Goal: Information Seeking & Learning: Compare options

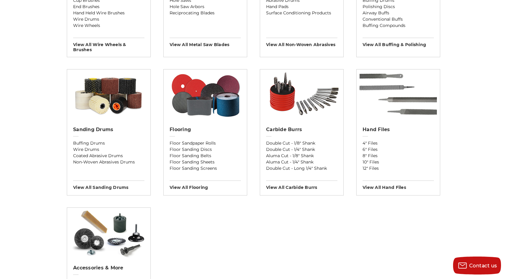
scroll to position [450, 0]
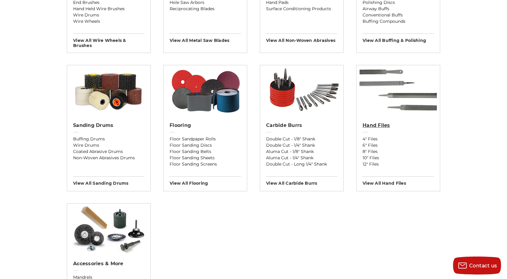
click at [387, 124] on h2 "Hand Files" at bounding box center [398, 126] width 71 height 6
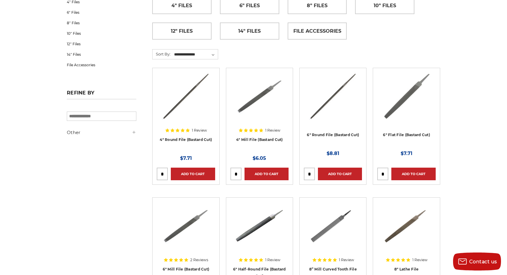
scroll to position [120, 0]
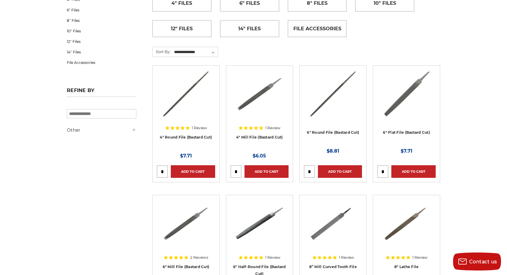
click at [122, 129] on h5 "Other" at bounding box center [102, 130] width 70 height 7
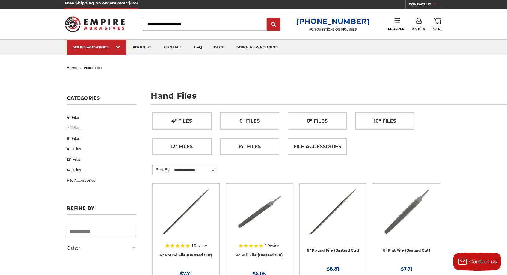
scroll to position [0, 0]
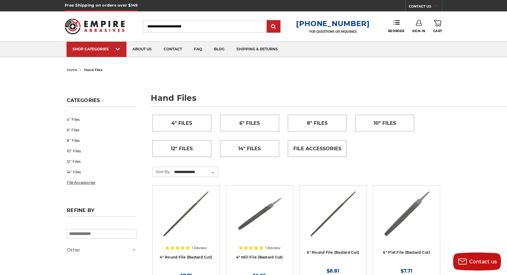
click at [90, 182] on link "File Accessories" at bounding box center [102, 182] width 70 height 10
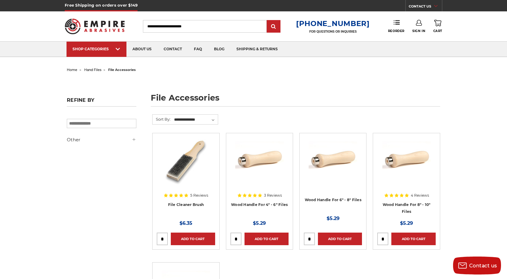
click at [88, 25] on img at bounding box center [95, 26] width 60 height 23
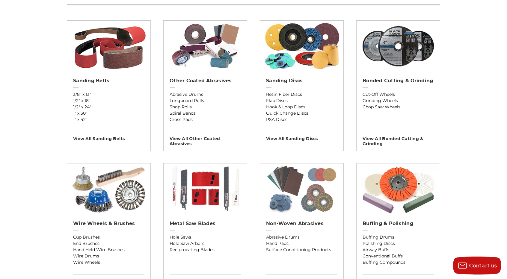
scroll to position [210, 0]
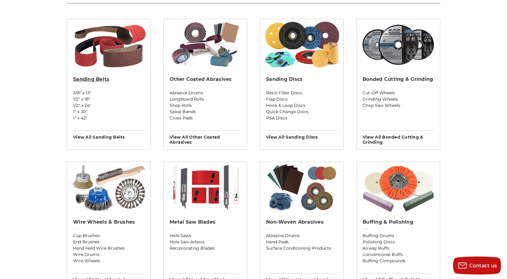
click at [92, 81] on h2 "Sanding Belts" at bounding box center [108, 79] width 71 height 6
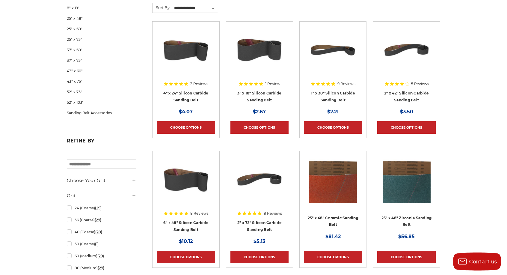
scroll to position [330, 0]
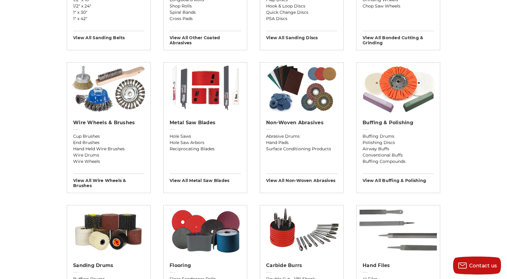
scroll to position [300, 0]
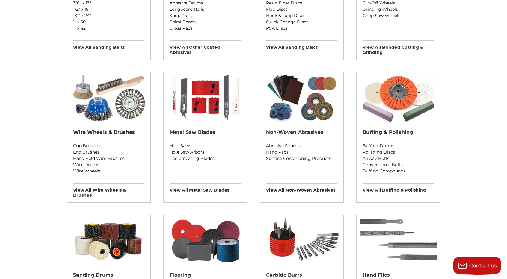
click at [384, 131] on h2 "Buffing & Polishing" at bounding box center [398, 132] width 71 height 6
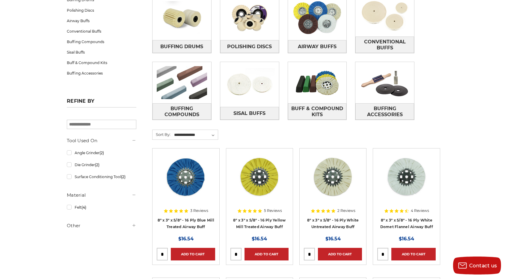
scroll to position [120, 0]
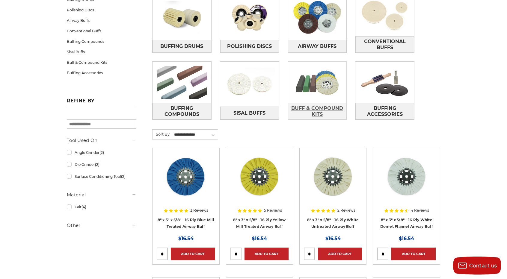
click at [304, 109] on span "Buff & Compound Kits" at bounding box center [317, 111] width 58 height 16
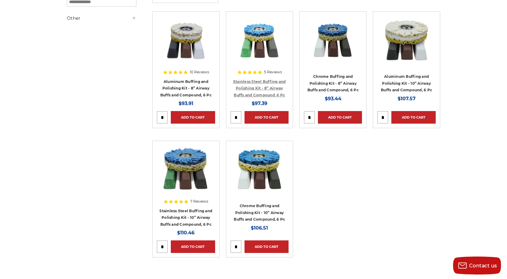
scroll to position [120, 0]
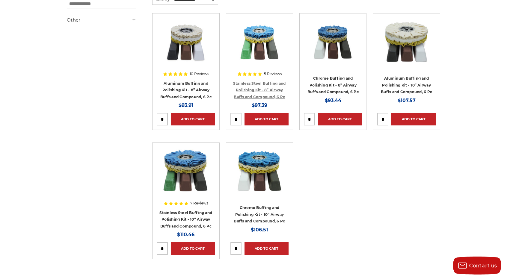
click at [260, 97] on link "Stainless Steel Buffing and Polishing Kit - 8” Airway Buffs and Compound, 6 Pc" at bounding box center [259, 90] width 53 height 18
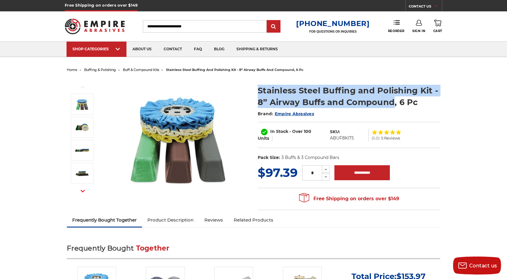
drag, startPoint x: 257, startPoint y: 85, endPoint x: 393, endPoint y: 104, distance: 137.7
click at [393, 104] on section "Stainless Steel Buffing and Polishing Kit - 8” Airway Buffs and Compound, 6 Pc …" at bounding box center [349, 122] width 191 height 86
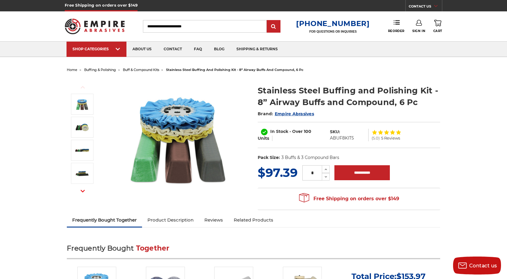
click at [423, 107] on h1 "Stainless Steel Buffing and Polishing Kit - 8” Airway Buffs and Compound, 6 Pc" at bounding box center [349, 96] width 183 height 23
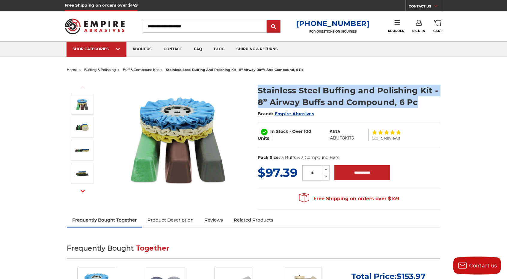
drag, startPoint x: 258, startPoint y: 87, endPoint x: 420, endPoint y: 106, distance: 162.8
click at [420, 106] on h1 "Stainless Steel Buffing and Polishing Kit - 8” Airway Buffs and Compound, 6 Pc" at bounding box center [349, 96] width 183 height 23
copy h1 "Stainless Steel Buffing and Polishing Kit - 8” Airway Buffs and Compound, 6 Pc"
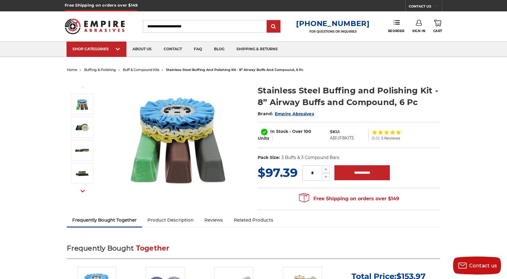
click at [336, 136] on dd "ABUF8KIT5" at bounding box center [342, 138] width 24 height 6
copy dd "ABUF8KIT5"
click at [88, 27] on img at bounding box center [95, 26] width 60 height 23
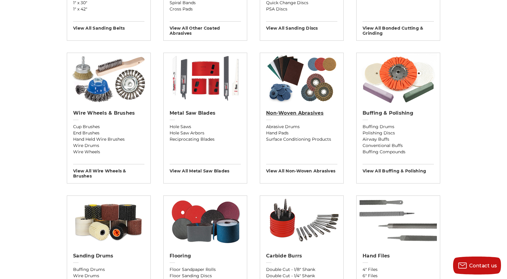
scroll to position [300, 0]
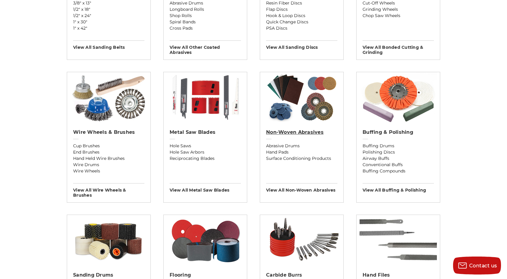
click at [306, 133] on h2 "Non-woven Abrasives" at bounding box center [301, 132] width 71 height 6
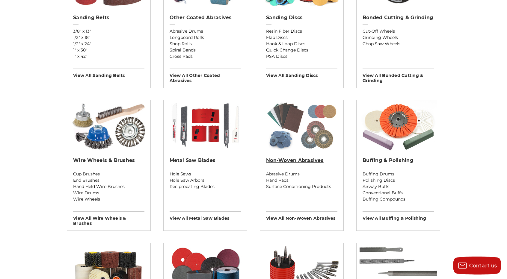
scroll to position [270, 0]
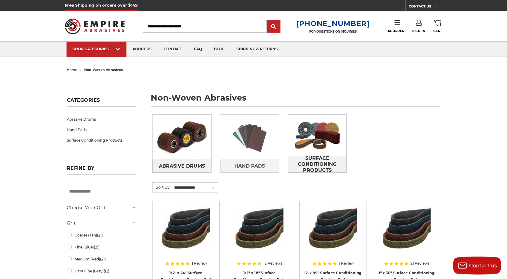
click at [257, 158] on link at bounding box center [249, 137] width 59 height 45
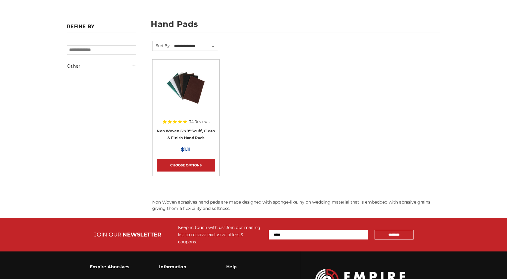
scroll to position [90, 0]
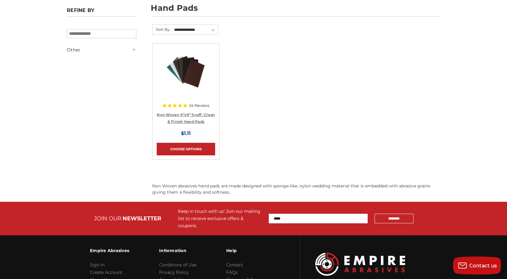
click at [186, 120] on link "Non Woven 6"x9" Scuff, Clean & Finish Hand Pads" at bounding box center [186, 118] width 58 height 11
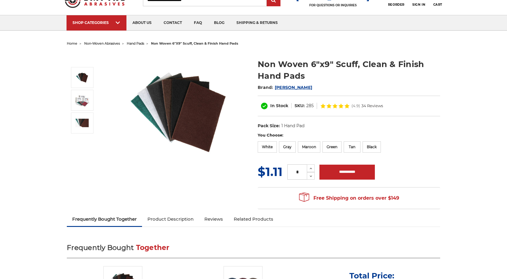
scroll to position [30, 0]
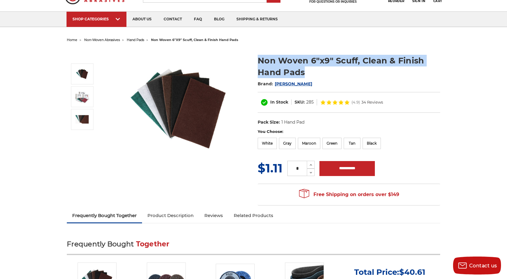
drag, startPoint x: 258, startPoint y: 56, endPoint x: 309, endPoint y: 71, distance: 53.0
click at [309, 71] on h1 "Non Woven 6"x9" Scuff, Clean & Finish Hand Pads" at bounding box center [349, 66] width 183 height 23
copy h1 "Non Woven 6"x9" Scuff, Clean & Finish Hand Pads"
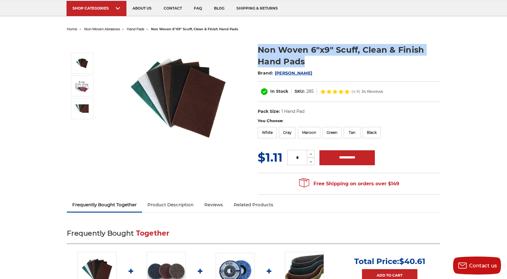
scroll to position [60, 0]
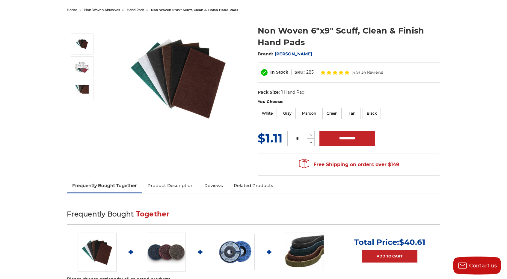
click at [307, 112] on label "Maroon" at bounding box center [309, 113] width 22 height 11
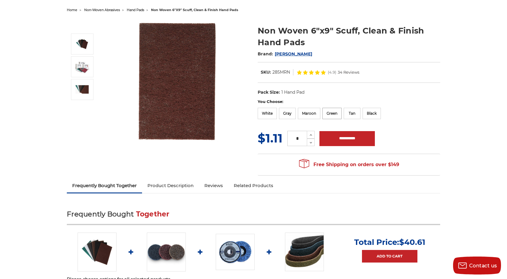
click at [328, 115] on label "Green" at bounding box center [332, 113] width 19 height 11
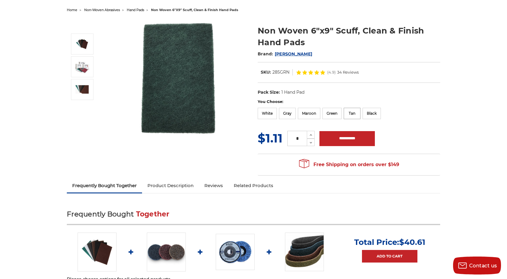
click at [356, 117] on label "Tan" at bounding box center [352, 113] width 17 height 11
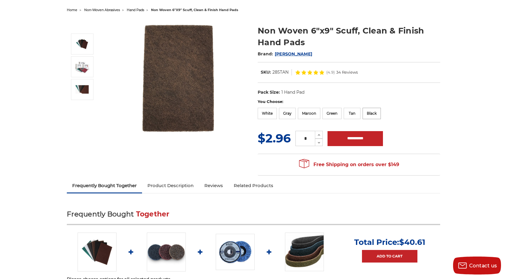
click at [376, 115] on label "Black" at bounding box center [372, 113] width 18 height 11
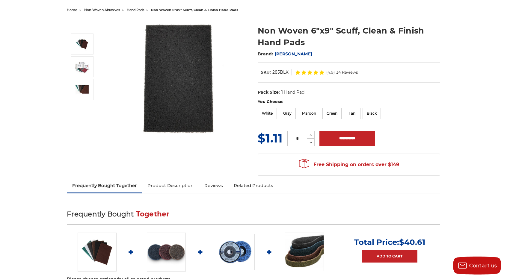
click at [309, 109] on label "Maroon" at bounding box center [309, 113] width 22 height 11
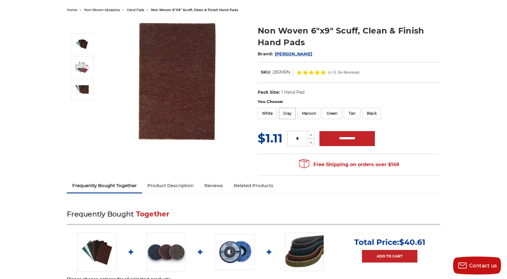
click at [289, 112] on label "Gray" at bounding box center [287, 113] width 17 height 11
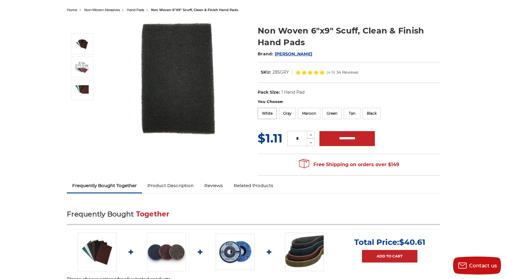
click at [273, 112] on label "White" at bounding box center [267, 113] width 19 height 11
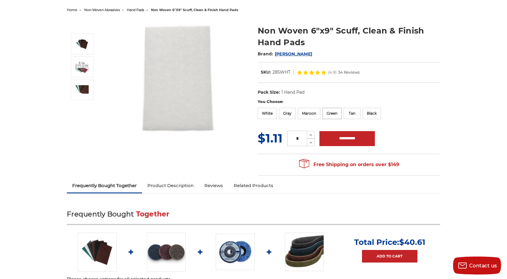
click at [334, 114] on label "Green" at bounding box center [332, 113] width 19 height 11
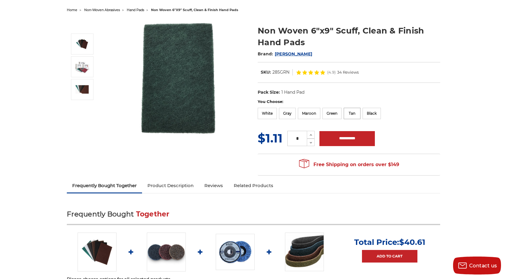
click at [354, 114] on label "Tan" at bounding box center [352, 113] width 17 height 11
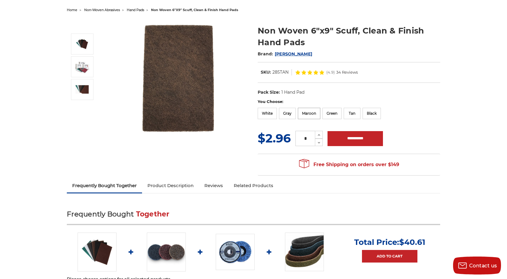
click at [309, 111] on label "Maroon" at bounding box center [309, 113] width 22 height 11
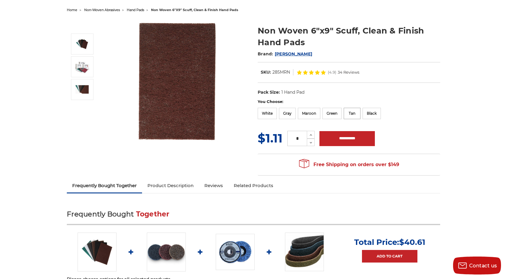
click at [349, 112] on label "Tan" at bounding box center [352, 113] width 17 height 11
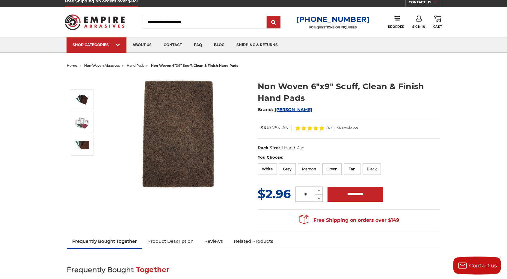
scroll to position [0, 0]
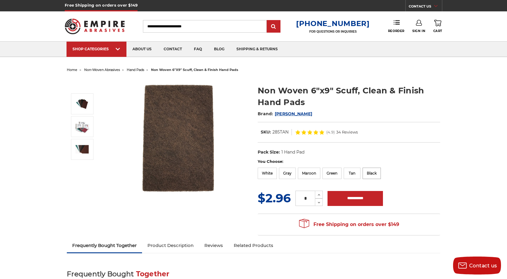
click at [365, 177] on label "Black" at bounding box center [372, 173] width 18 height 11
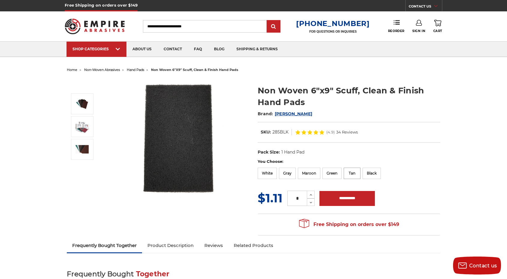
click at [351, 176] on label "Tan" at bounding box center [352, 173] width 17 height 11
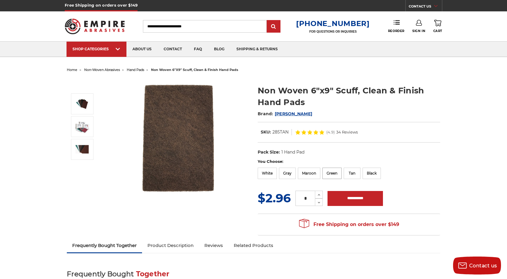
click at [335, 176] on label "Green" at bounding box center [332, 173] width 19 height 11
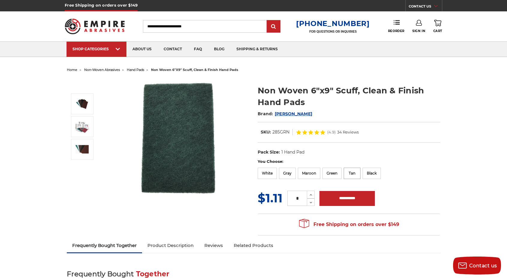
click at [355, 178] on label "Tan" at bounding box center [352, 173] width 17 height 11
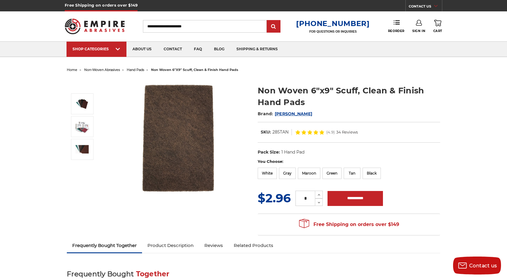
click at [281, 132] on dd "285TAN" at bounding box center [280, 132] width 16 height 6
copy dd "285TAN"
click at [310, 169] on label "Maroon" at bounding box center [309, 173] width 22 height 11
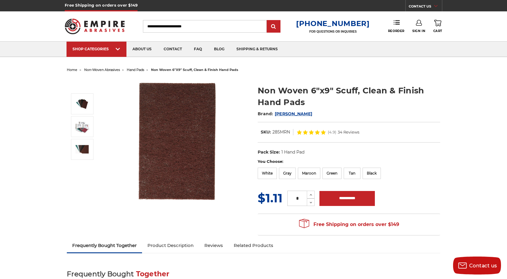
click at [281, 130] on dd "285MRN" at bounding box center [281, 132] width 18 height 6
copy dd "285MRN"
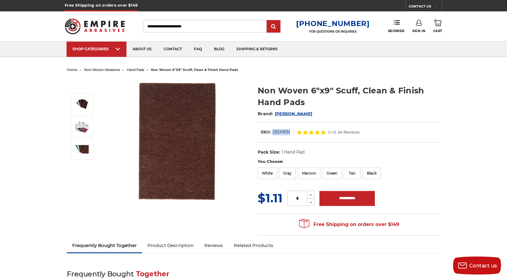
click at [82, 25] on img at bounding box center [95, 26] width 60 height 23
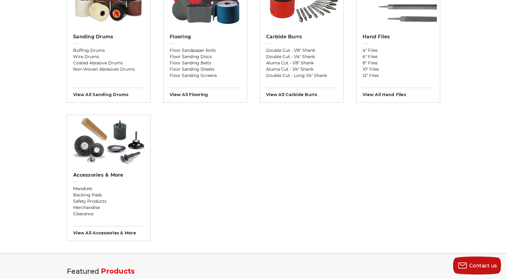
scroll to position [540, 0]
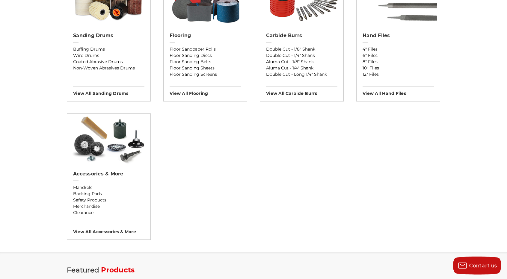
click at [117, 176] on link "Accessories & More" at bounding box center [108, 177] width 71 height 13
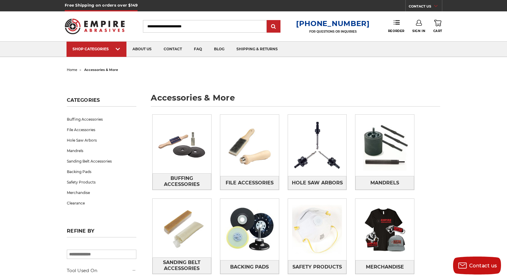
click at [85, 19] on img at bounding box center [95, 26] width 60 height 23
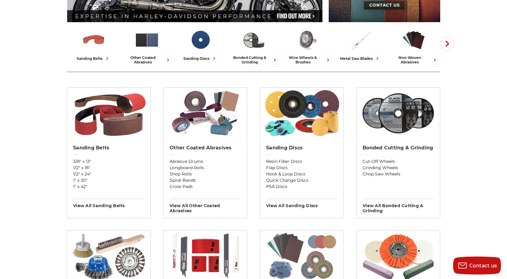
scroll to position [120, 0]
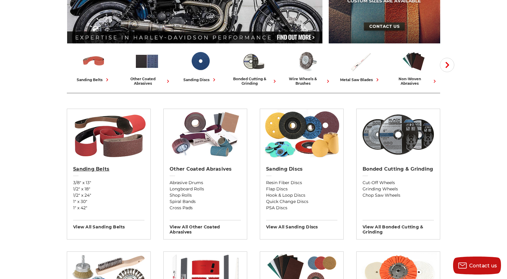
click at [80, 170] on h2 "Sanding Belts" at bounding box center [108, 169] width 71 height 6
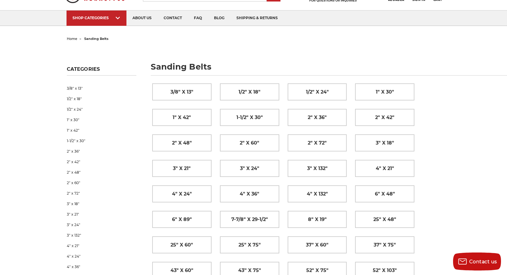
scroll to position [30, 0]
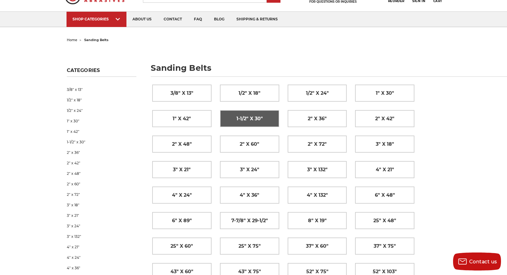
click at [246, 124] on link "1-1/2" x 30"" at bounding box center [249, 118] width 59 height 16
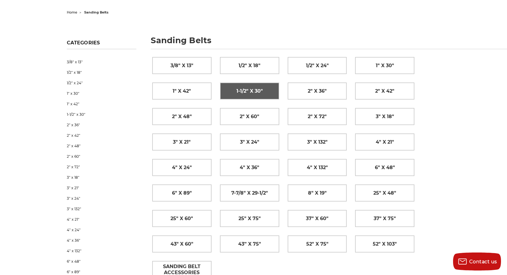
scroll to position [60, 0]
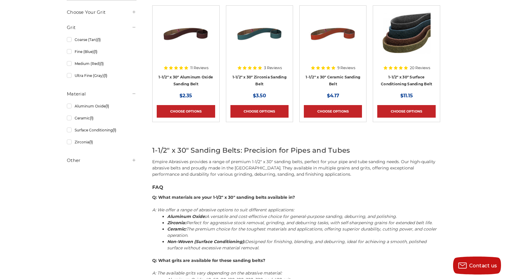
scroll to position [120, 0]
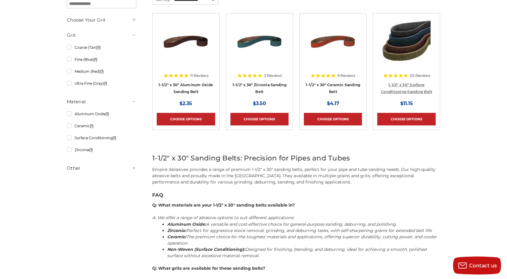
click at [395, 90] on link "1-1/2" x 30" Surface Conditioning Sanding Belt" at bounding box center [406, 88] width 51 height 11
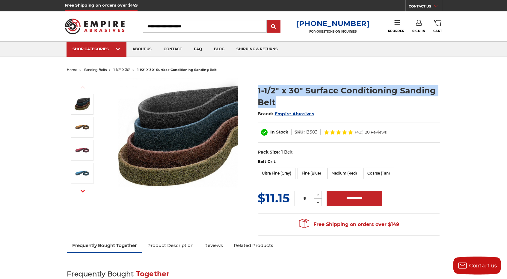
drag, startPoint x: 258, startPoint y: 90, endPoint x: 275, endPoint y: 100, distance: 19.9
click at [275, 100] on h1 "1-1/2" x 30" Surface Conditioning Sanding Belt" at bounding box center [349, 96] width 183 height 23
copy h1 "1-1/2" x 30" Surface Conditioning Sanding Belt"
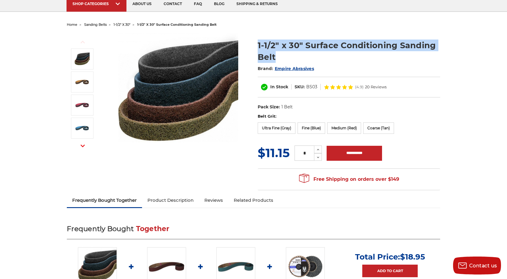
scroll to position [30, 0]
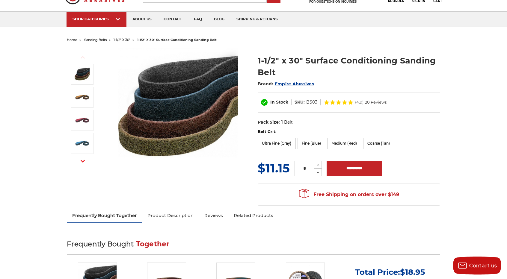
click at [273, 144] on label "Ultra Fine (Gray)" at bounding box center [277, 143] width 38 height 11
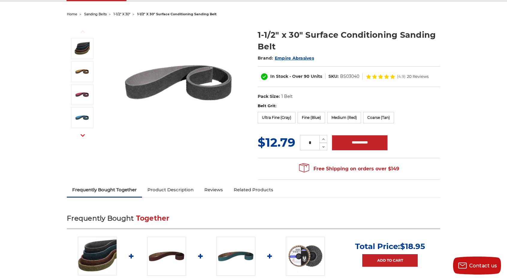
scroll to position [0, 0]
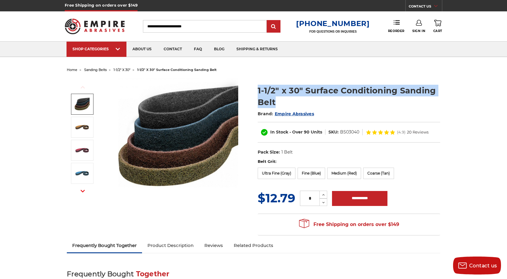
drag, startPoint x: 254, startPoint y: 86, endPoint x: 281, endPoint y: 102, distance: 31.2
click at [281, 102] on section "1-1/2" x 30" Surface Conditioning Sanding Belt Brand: Empire Abrasives In Stock…" at bounding box center [349, 119] width 191 height 80
copy h1 "1-1/2" x 30" Surface Conditioning Sanding Belt"
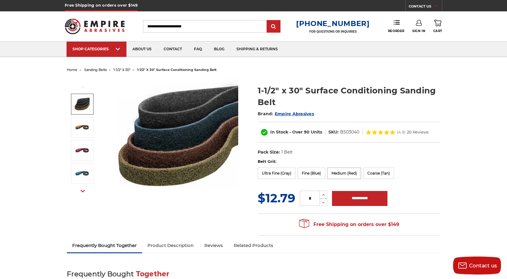
click at [341, 171] on label "Medium (Red)" at bounding box center [344, 173] width 34 height 11
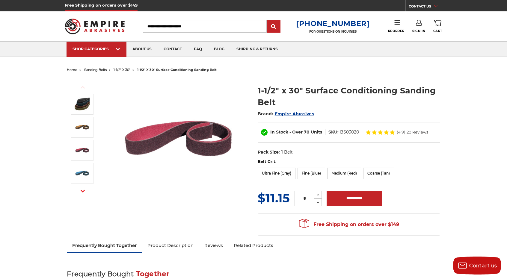
click at [351, 134] on dd "BS03020" at bounding box center [349, 132] width 19 height 6
copy dd "BS03020"
click at [371, 172] on label "Coarse (Tan)" at bounding box center [378, 173] width 31 height 11
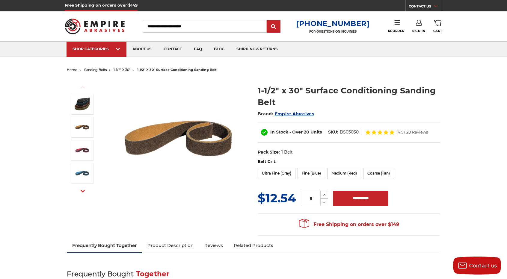
click at [349, 132] on dd "BS03030" at bounding box center [349, 132] width 19 height 6
copy dd "BS03030"
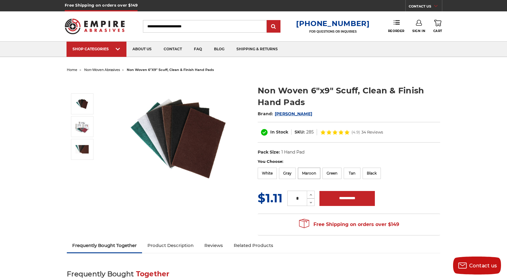
click at [315, 171] on label "Maroon" at bounding box center [309, 173] width 22 height 11
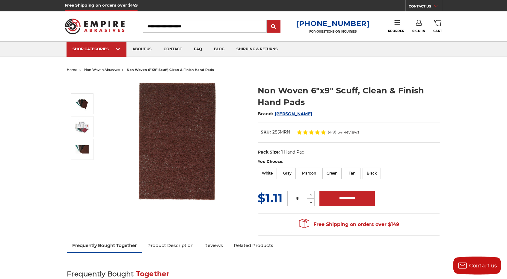
click at [79, 28] on img at bounding box center [95, 26] width 60 height 23
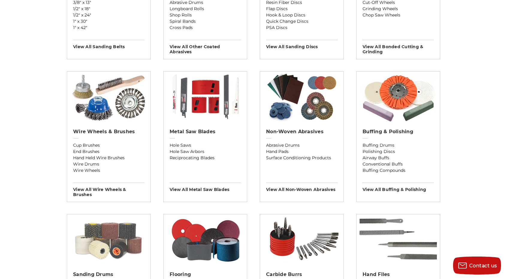
scroll to position [300, 0]
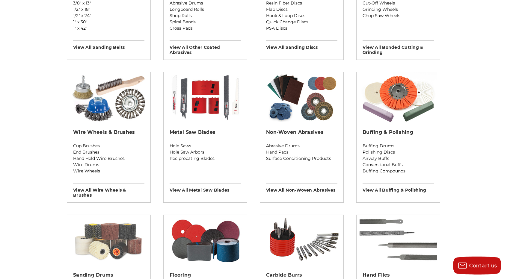
click at [109, 242] on img at bounding box center [108, 240] width 83 height 51
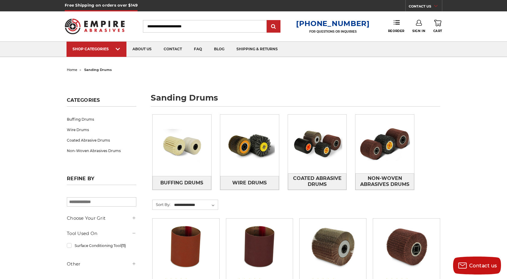
click at [85, 30] on img at bounding box center [95, 26] width 60 height 23
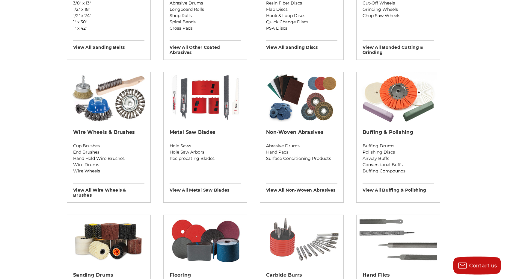
scroll to position [300, 0]
click at [380, 132] on h2 "Buffing & Polishing" at bounding box center [398, 132] width 71 height 6
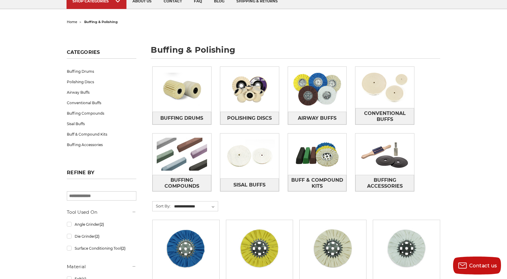
scroll to position [30, 0]
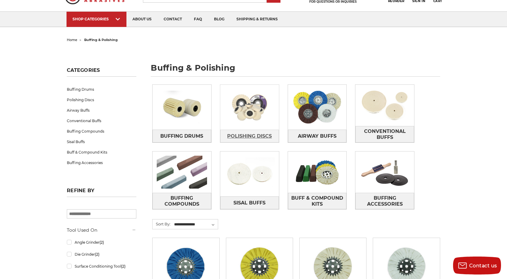
click at [258, 133] on span "Polishing Discs" at bounding box center [249, 136] width 45 height 10
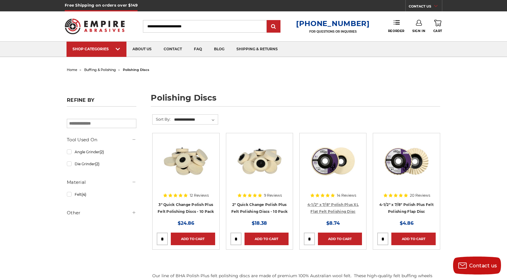
click at [333, 209] on link "4-1/2" x 7/8" Polish Plus XL Flat Felt Polishing Disc" at bounding box center [333, 208] width 51 height 11
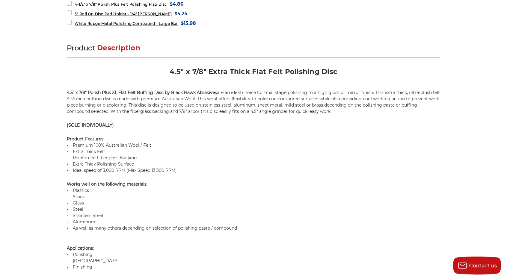
scroll to position [330, 0]
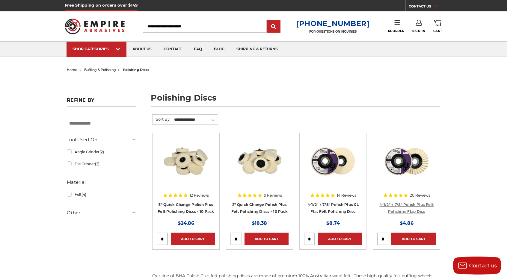
click at [389, 205] on link "4-1/2" x 7/8" Polish Plus Felt Polishing Flap Disc" at bounding box center [407, 208] width 54 height 11
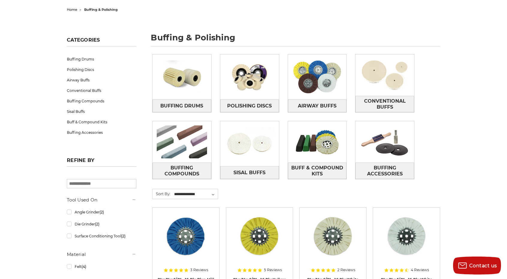
scroll to position [60, 0]
click at [375, 104] on span "Conventional Buffs" at bounding box center [385, 105] width 58 height 16
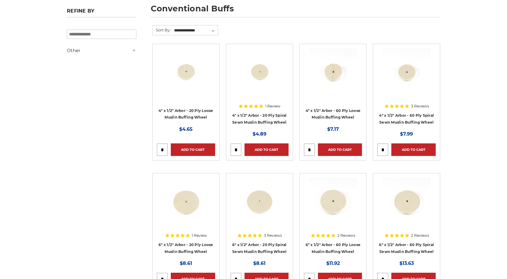
scroll to position [90, 0]
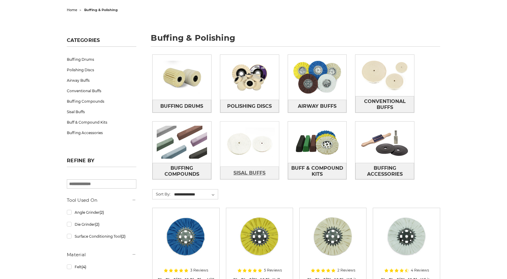
click at [239, 170] on span "Sisal Buffs" at bounding box center [250, 173] width 32 height 10
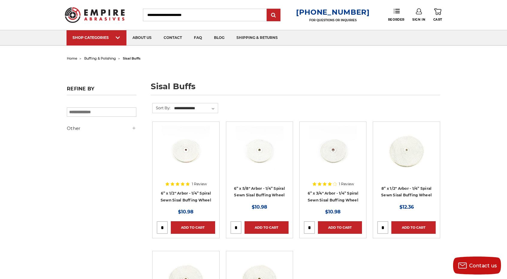
scroll to position [120, 0]
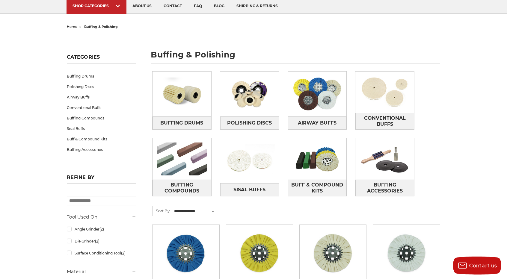
scroll to position [60, 0]
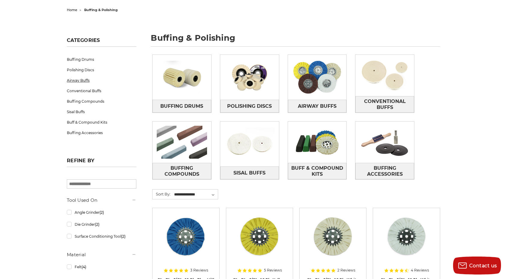
click at [83, 78] on link "Airway Buffs" at bounding box center [102, 80] width 70 height 10
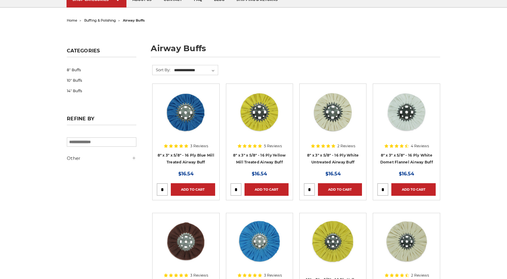
scroll to position [60, 0]
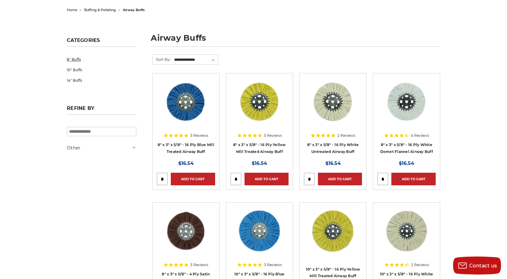
click at [80, 60] on link "8" Buffs" at bounding box center [102, 59] width 70 height 10
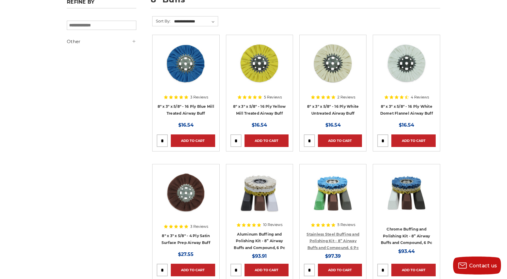
scroll to position [90, 0]
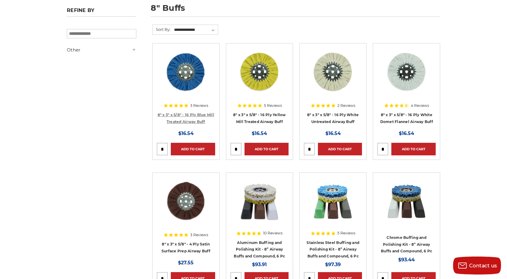
click at [192, 113] on link "8" x 3" x 5/8" - 16 Ply Blue Mill Treated Airway Buff" at bounding box center [186, 118] width 57 height 11
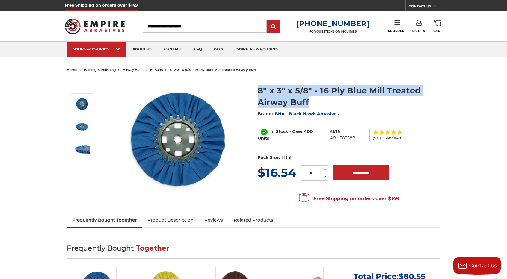
drag, startPoint x: 258, startPoint y: 90, endPoint x: 309, endPoint y: 100, distance: 52.2
click at [309, 100] on h1 "8" x 3" x 5/8" - 16 Ply Blue Mill Treated Airway Buff" at bounding box center [349, 96] width 183 height 23
copy h1 "8" x 3" x 5/8" - 16 Ply Blue Mill Treated Airway Buff"
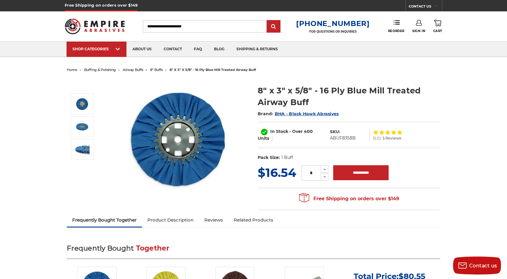
click at [345, 137] on dd "ABUF8358B" at bounding box center [343, 138] width 26 height 6
copy dd "ABUF8358B"
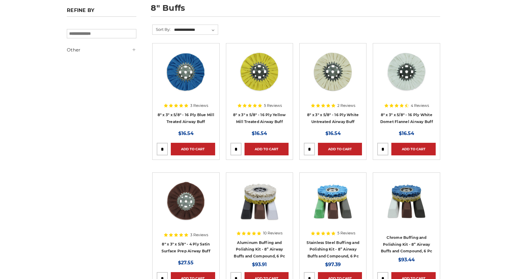
click at [261, 118] on h4 "8" x 3" x 5/8" - 16 Ply Yellow Mill Treated Airway Buff" at bounding box center [260, 120] width 58 height 17
click at [259, 120] on link "8" x 3" x 5/8" - 16 Ply Yellow Mill Treated Airway Buff" at bounding box center [259, 118] width 53 height 11
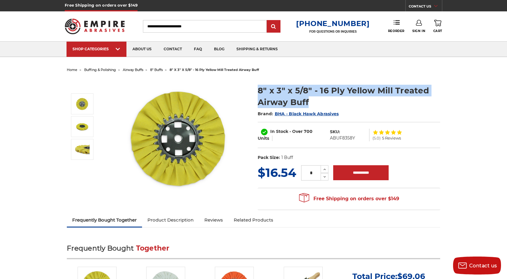
drag, startPoint x: 257, startPoint y: 89, endPoint x: 321, endPoint y: 105, distance: 66.3
click at [321, 105] on section "8" x 3" x 5/8" - 16 Ply Yellow Mill Treated Airway Buff Brand: BHA - Black Hawk…" at bounding box center [349, 122] width 191 height 86
copy h1 "8" x 3" x 5/8" - 16 Ply Yellow Mill Treated Airway Buff"
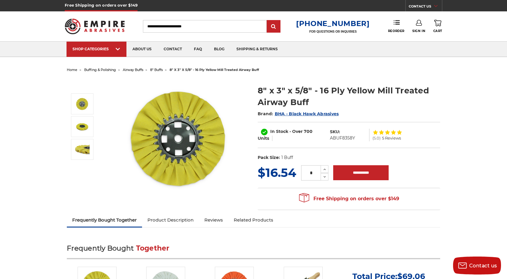
click at [343, 139] on dd "ABUF8358Y" at bounding box center [342, 138] width 25 height 6
copy dd "ABUF8358Y"
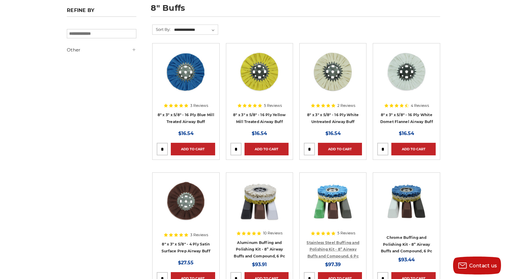
click at [332, 247] on link "Stainless Steel Buffing and Polishing Kit - 8” Airway Buffs and Compound, 6 Pc" at bounding box center [333, 250] width 53 height 18
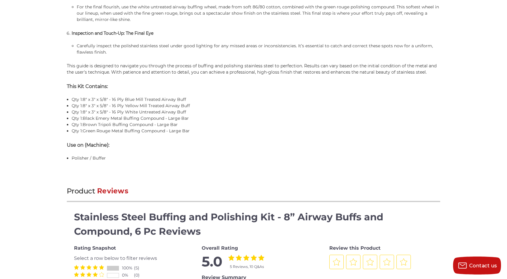
scroll to position [689, 0]
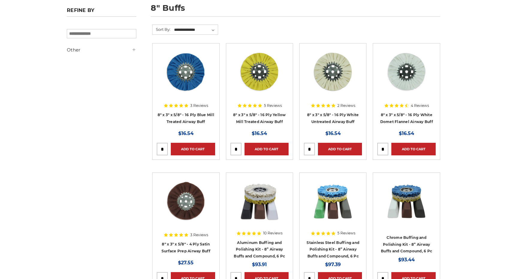
click at [321, 117] on h4 "8" x 3" x 5/8" - 16 Ply White Untreated Airway Buff" at bounding box center [333, 120] width 58 height 17
click at [323, 122] on link "8" x 3" x 5/8" - 16 Ply White Untreated Airway Buff" at bounding box center [333, 118] width 52 height 11
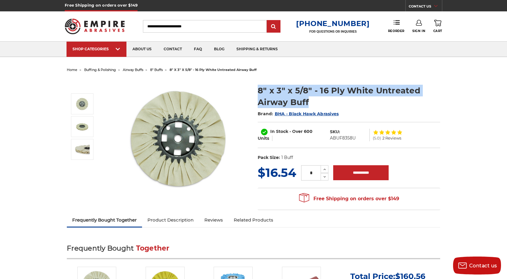
drag, startPoint x: 257, startPoint y: 87, endPoint x: 309, endPoint y: 103, distance: 54.7
click at [309, 103] on section "8" x 3" x 5/8" - 16 Ply White Untreated Airway Buff Brand: BHA - Black Hawk Abr…" at bounding box center [349, 122] width 191 height 86
copy h1 "8" x 3" x 5/8" - 16 Ply White Untreated Airway Buff"
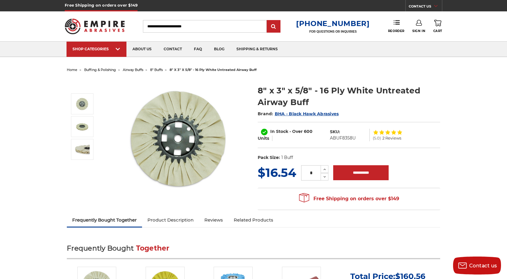
click at [349, 135] on dd "ABUF8358U" at bounding box center [343, 138] width 26 height 6
copy dd "ABUF8358U"
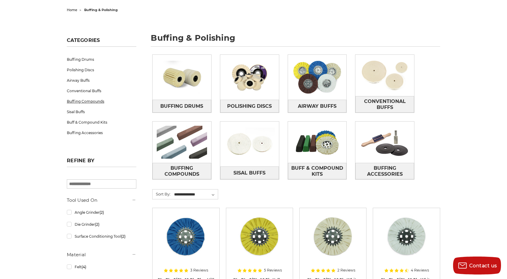
click at [92, 98] on link "Buffing Compounds" at bounding box center [102, 101] width 70 height 10
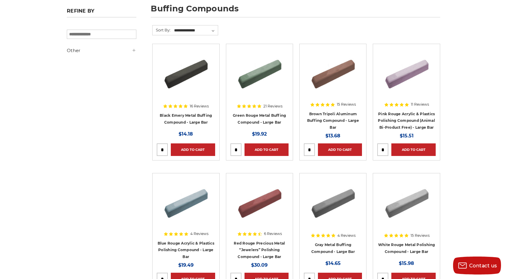
scroll to position [90, 0]
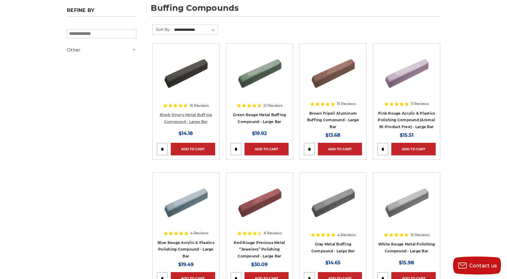
click at [195, 115] on link "Black Emery Metal Buffing Compound - Large Bar" at bounding box center [186, 118] width 52 height 11
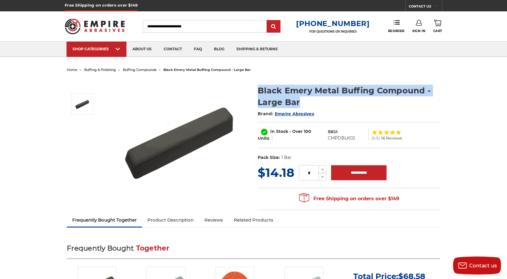
drag, startPoint x: 257, startPoint y: 88, endPoint x: 301, endPoint y: 100, distance: 45.4
click at [301, 100] on section "Black Emery Metal Buffing Compound - Large Bar Brand: Empire Abrasives In Stock…" at bounding box center [349, 122] width 191 height 86
copy h1 "Black Emery Metal Buffing Compound - Large Bar"
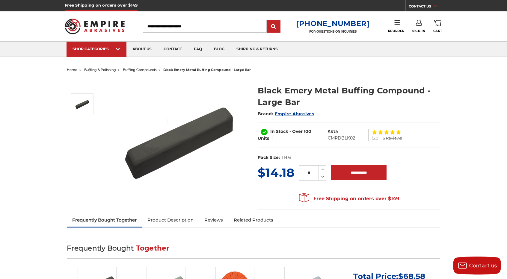
click at [351, 137] on dd "CMPDBLK02" at bounding box center [341, 138] width 27 height 6
copy dd "CMPDBLK02"
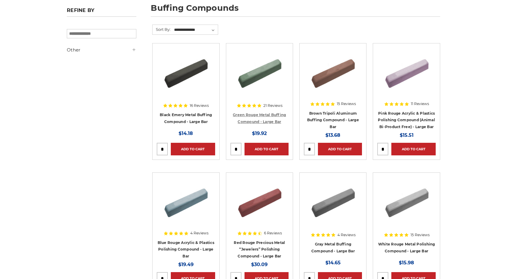
click at [268, 116] on link "Green Rouge Metal Buffing Compound - Large Bar" at bounding box center [259, 118] width 53 height 11
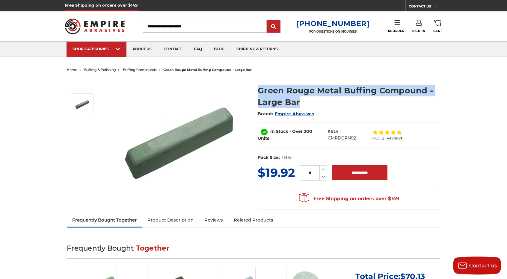
drag, startPoint x: 259, startPoint y: 88, endPoint x: 305, endPoint y: 103, distance: 48.1
click at [305, 103] on h1 "Green Rouge Metal Buffing Compound - Large Bar" at bounding box center [349, 96] width 183 height 23
copy h1 "Green Rouge Metal Buffing Compound - Large Bar"
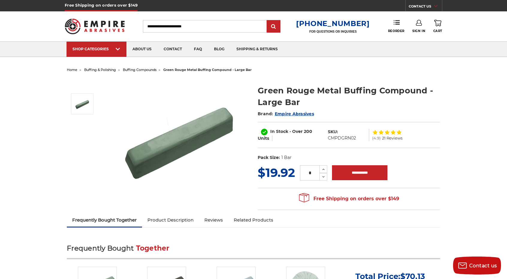
click at [348, 138] on dd "CMPDGRN02" at bounding box center [342, 138] width 28 height 6
copy dd "CMPDGRN02"
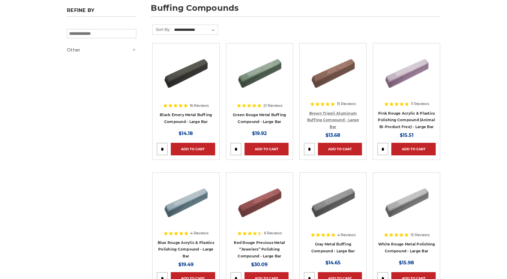
click at [323, 114] on link "Brown Tripoli Aluminum Buffing Compound - Large Bar" at bounding box center [333, 120] width 52 height 18
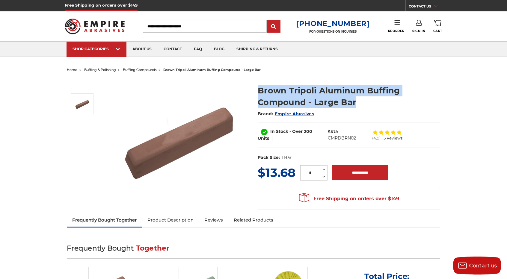
drag, startPoint x: 259, startPoint y: 91, endPoint x: 370, endPoint y: 106, distance: 112.0
click at [370, 106] on h1 "Brown Tripoli Aluminum Buffing Compound - Large Bar" at bounding box center [349, 96] width 183 height 23
copy h1 "Brown Tripoli Aluminum Buffing Compound - Large Bar"
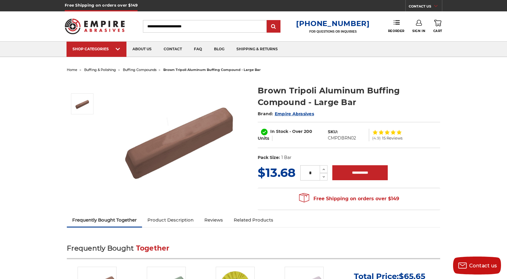
click at [338, 136] on dd "CMPDBRN02" at bounding box center [342, 138] width 28 height 6
copy dd "CMPDBRN02"
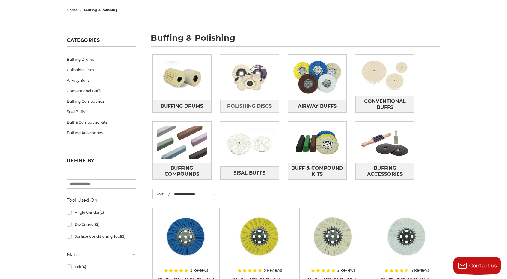
click at [268, 106] on span "Polishing Discs" at bounding box center [249, 106] width 45 height 10
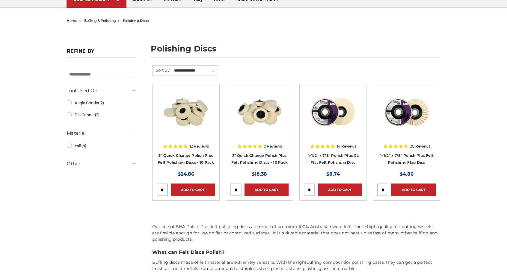
scroll to position [60, 0]
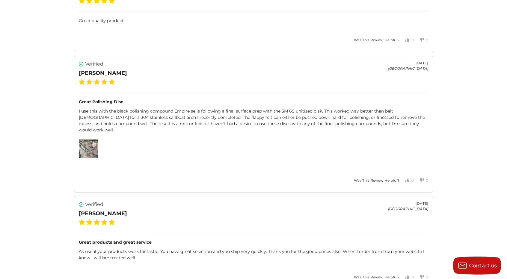
scroll to position [1559, 0]
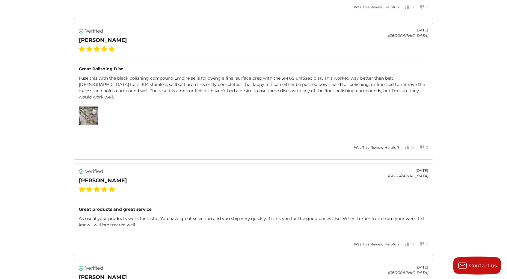
click at [81, 107] on img at bounding box center [88, 116] width 19 height 19
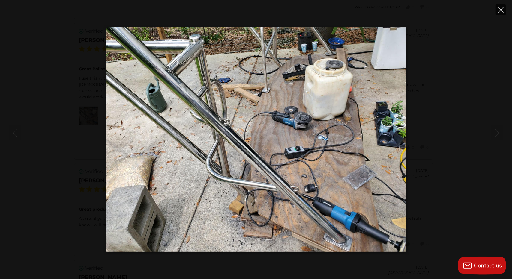
click at [501, 4] on button "Close" at bounding box center [500, 9] width 10 height 10
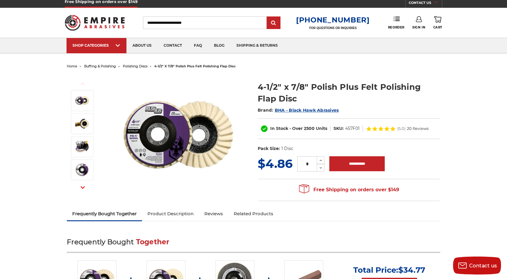
scroll to position [0, 0]
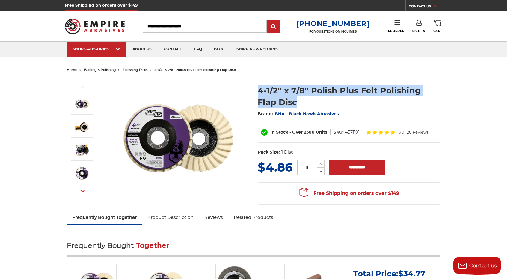
drag, startPoint x: 255, startPoint y: 86, endPoint x: 281, endPoint y: 99, distance: 28.2
click at [281, 99] on section "4-1/2" x 7/8" Polish Plus Felt Polishing Flap Disc Brand: BHA - Black Hawk Abra…" at bounding box center [349, 119] width 191 height 80
copy h1 "4-1/2" x 7/8" Polish Plus Felt Polishing Flap Disc"
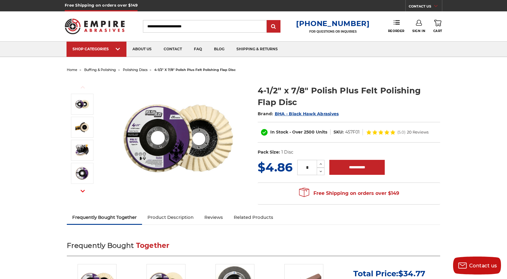
click at [353, 132] on dd "457F01" at bounding box center [352, 132] width 14 height 6
copy dd "457F01"
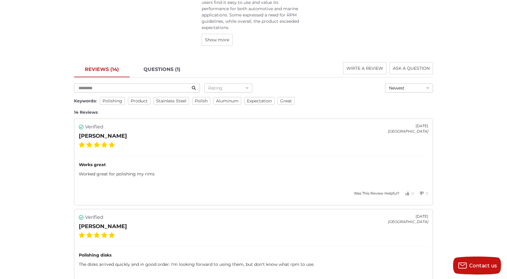
scroll to position [809, 0]
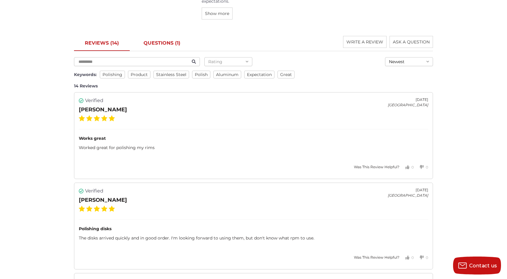
click at [162, 43] on link "QUESTIONS (1)" at bounding box center [162, 43] width 58 height 15
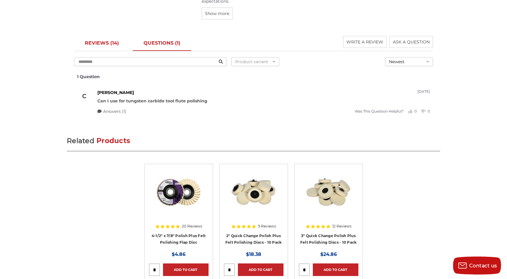
click at [112, 36] on link "REVIEWS (14)" at bounding box center [102, 43] width 56 height 15
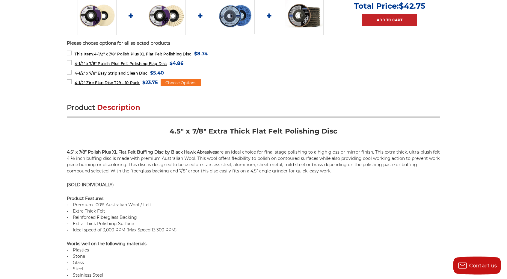
scroll to position [300, 0]
